Goal: Understand site structure: Grasp the organization and layout of the website

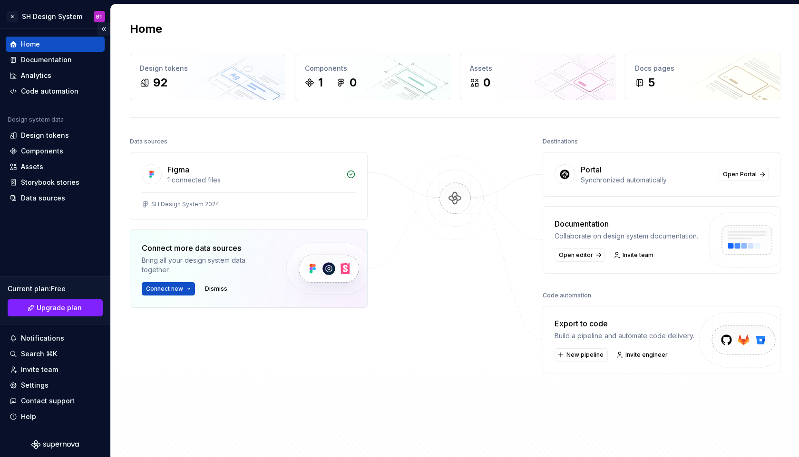
click at [104, 28] on button "Collapse sidebar" at bounding box center [103, 28] width 13 height 13
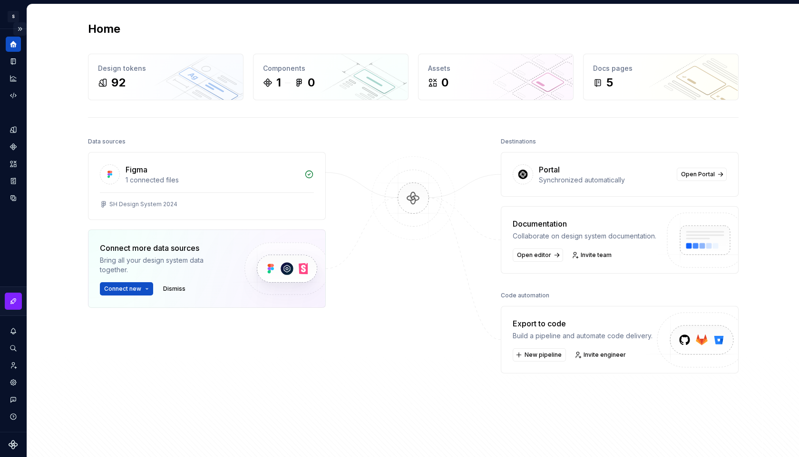
click at [22, 27] on button "Expand sidebar" at bounding box center [19, 28] width 13 height 13
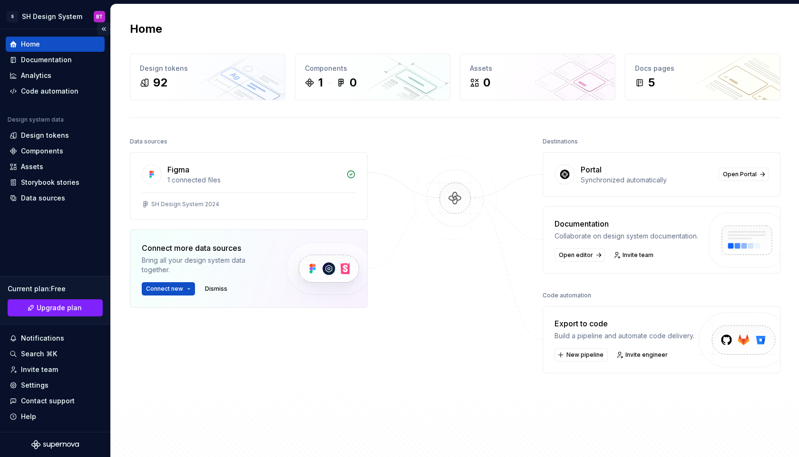
click at [100, 28] on button "Collapse sidebar" at bounding box center [103, 28] width 13 height 13
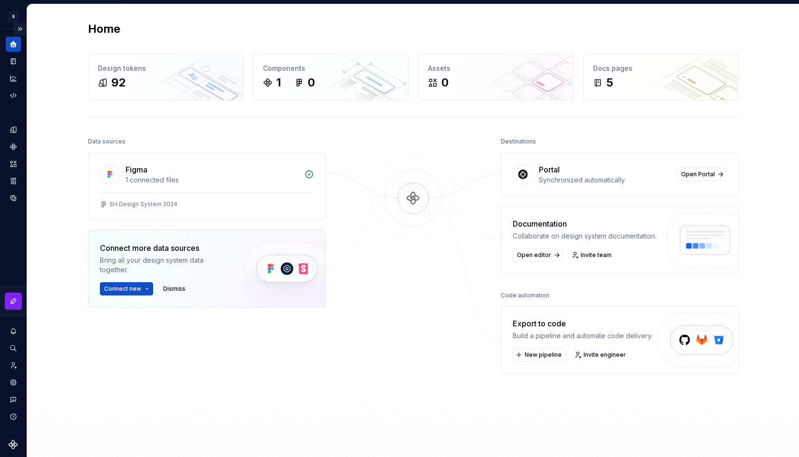
click at [21, 25] on button "Expand sidebar" at bounding box center [19, 28] width 13 height 13
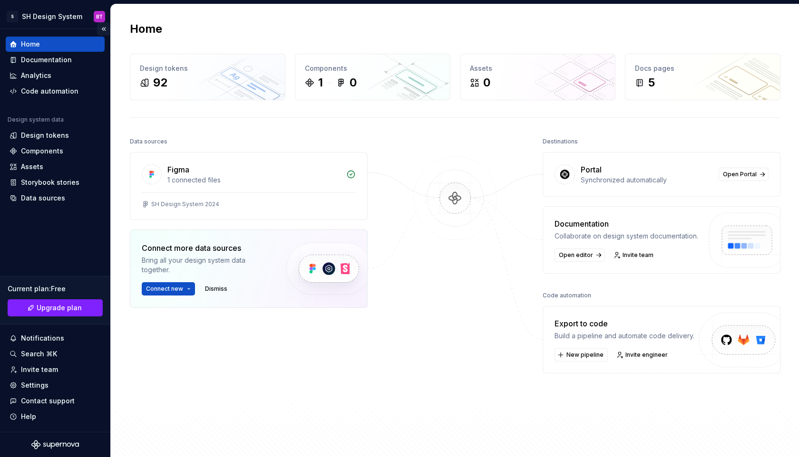
click at [104, 32] on button "Collapse sidebar" at bounding box center [103, 28] width 13 height 13
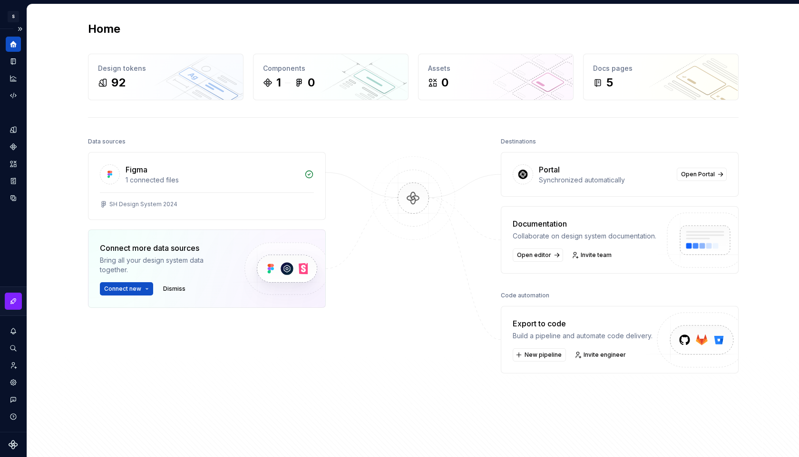
click at [8, 289] on div at bounding box center [13, 301] width 29 height 29
click at [8, 259] on div "Design system data" at bounding box center [13, 230] width 27 height 403
click at [21, 29] on button "Expand sidebar" at bounding box center [19, 28] width 13 height 13
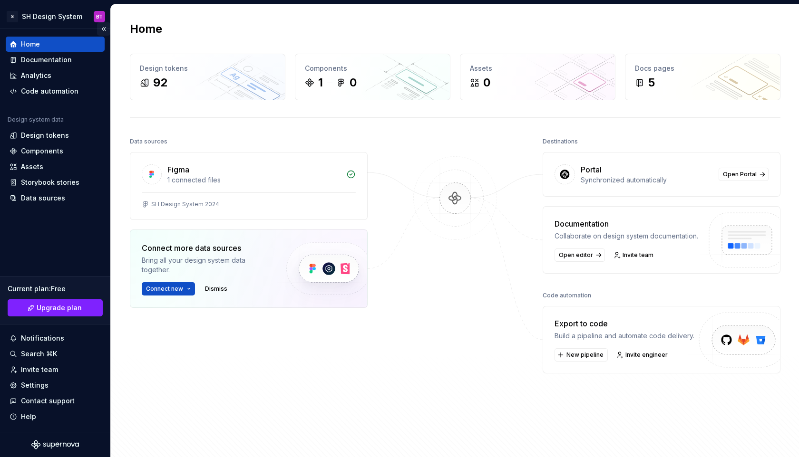
click at [103, 30] on button "Collapse sidebar" at bounding box center [103, 28] width 13 height 13
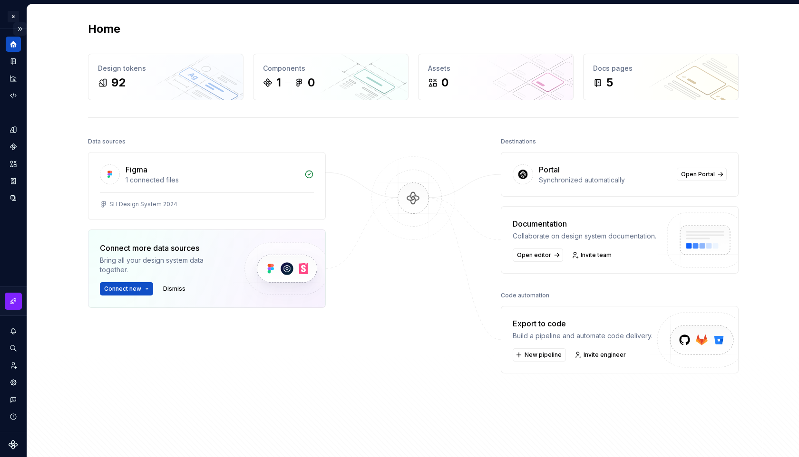
click at [18, 31] on button "Expand sidebar" at bounding box center [19, 28] width 13 height 13
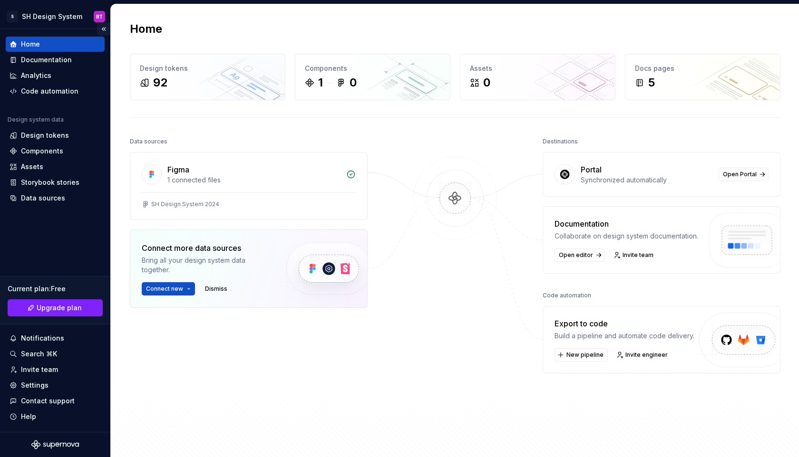
click at [101, 28] on button "Collapse sidebar" at bounding box center [103, 28] width 13 height 13
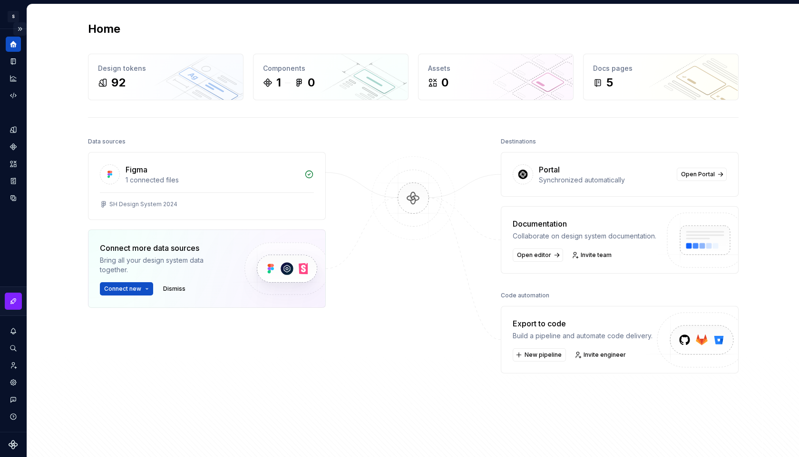
click at [19, 29] on button "Expand sidebar" at bounding box center [19, 28] width 13 height 13
